Goal: Task Accomplishment & Management: Manage account settings

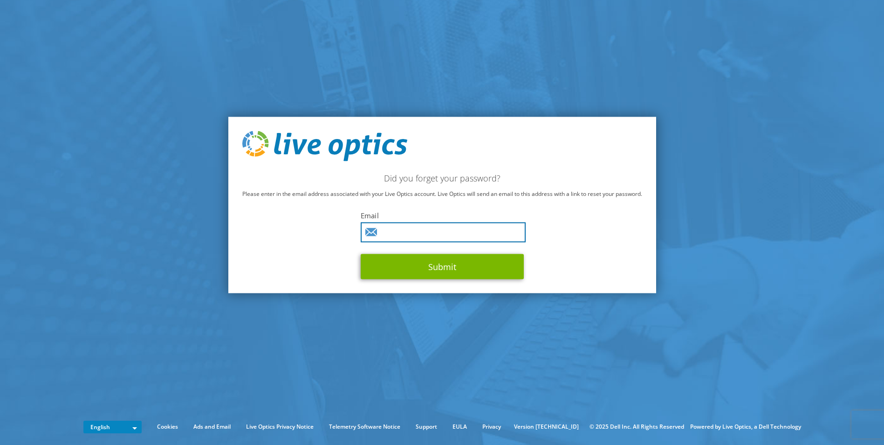
click at [445, 234] on input "text" at bounding box center [443, 232] width 165 height 20
type input "e.gusting@primevision.com"
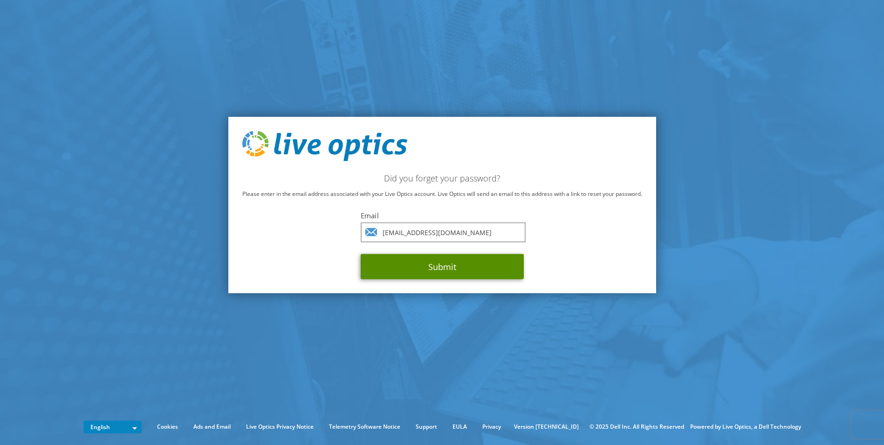
click at [432, 269] on button "Submit" at bounding box center [442, 266] width 163 height 25
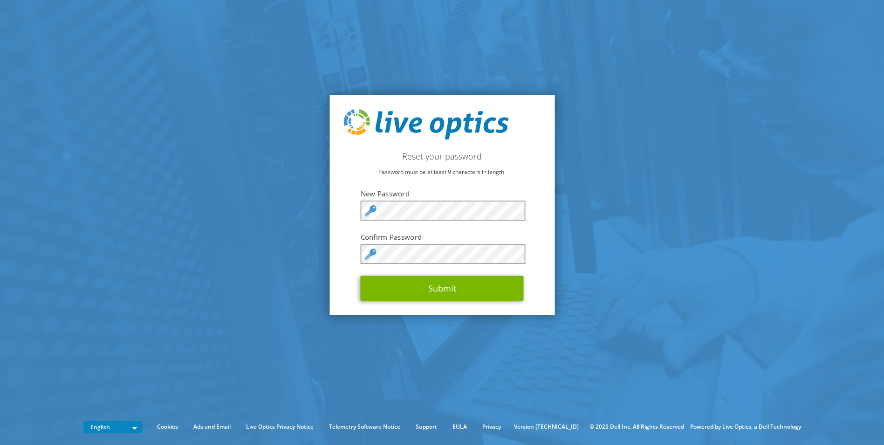
click at [337, 282] on div "Reset your password Password must be at least 9 characters in length. New Passw…" at bounding box center [441, 205] width 225 height 220
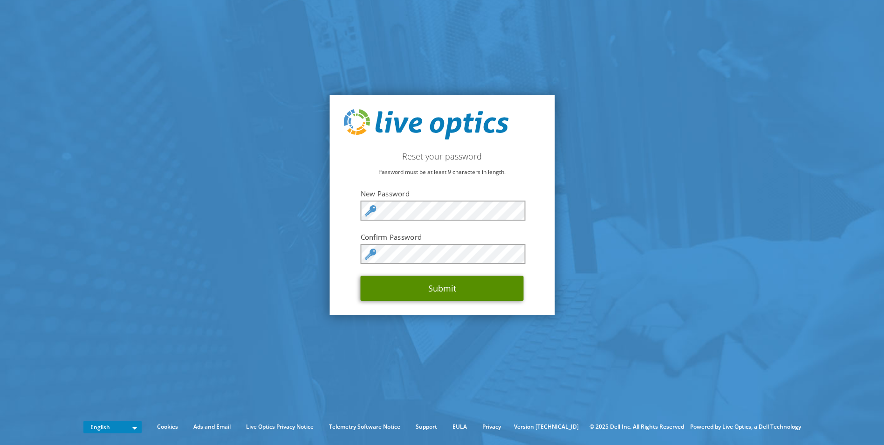
click at [441, 287] on button "Submit" at bounding box center [442, 287] width 163 height 25
